Goal: Task Accomplishment & Management: Manage account settings

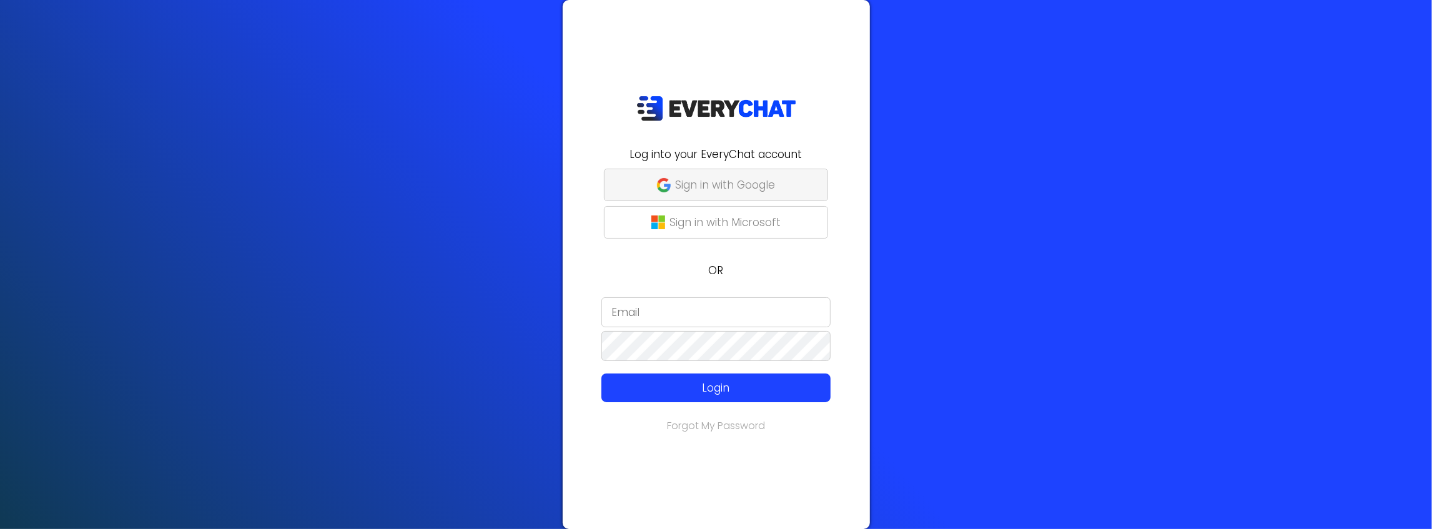
type input "CandiceHanson"
click at [633, 186] on button "Sign in with Google" at bounding box center [716, 185] width 224 height 32
type input "CandiceHanson"
click at [776, 197] on button "Sign in with Google" at bounding box center [716, 185] width 224 height 32
